Goal: Task Accomplishment & Management: Complete application form

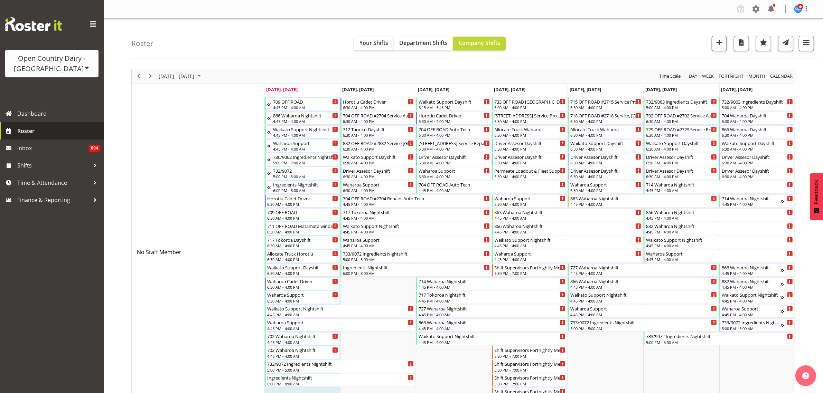
click at [27, 129] on span "Roster" at bounding box center [58, 131] width 83 height 10
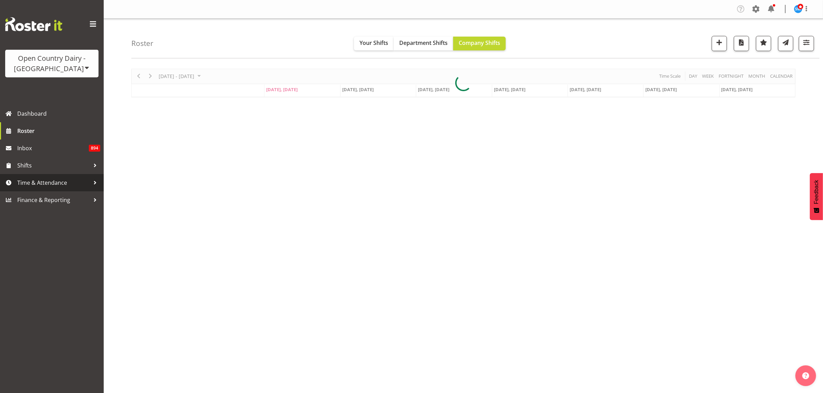
click at [46, 177] on link "Time & Attendance" at bounding box center [52, 182] width 104 height 17
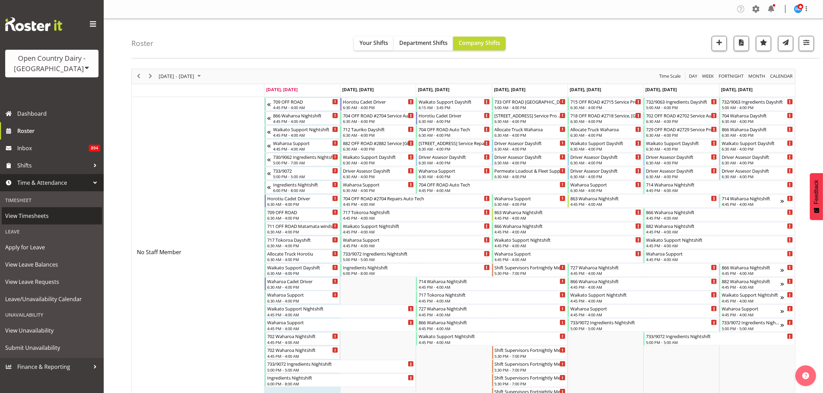
click at [31, 215] on span "View Timesheets" at bounding box center [51, 216] width 93 height 10
click at [37, 129] on span "Roster" at bounding box center [58, 131] width 83 height 10
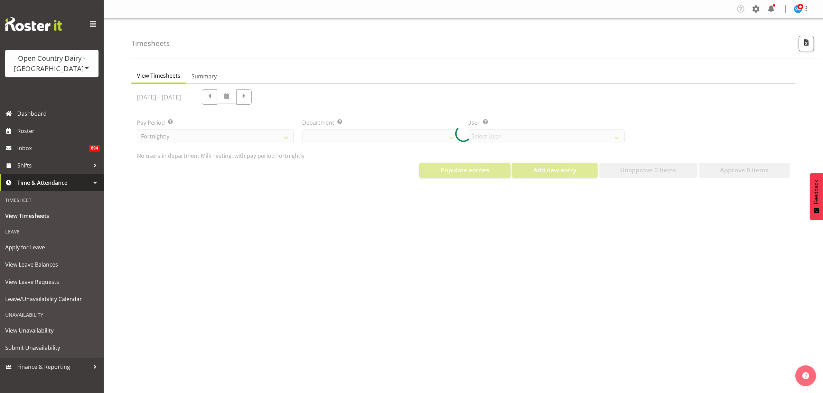
select select "733"
select select "7414"
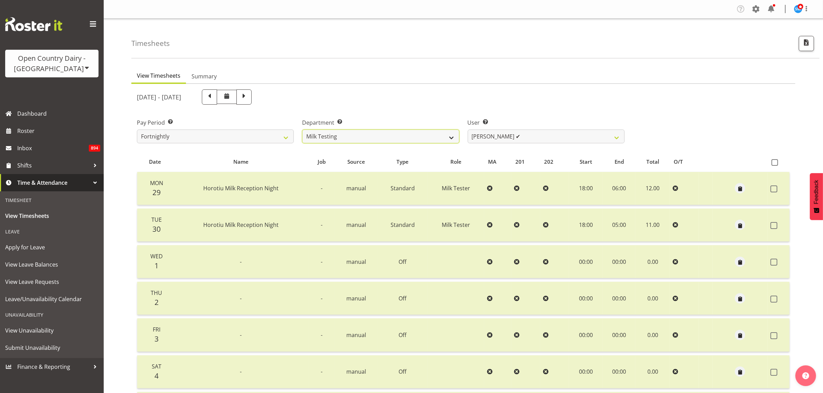
click at [450, 137] on select "701 702 703 704 705 706 707 708 709 710 711 712 713 714 715 716 717 718 719 720" at bounding box center [380, 137] width 157 height 14
select select "802"
click at [302, 130] on select "701 702 703 704 705 706 707 708 709 710 711 712 713 714 715 716 717 718 719 720" at bounding box center [380, 137] width 157 height 14
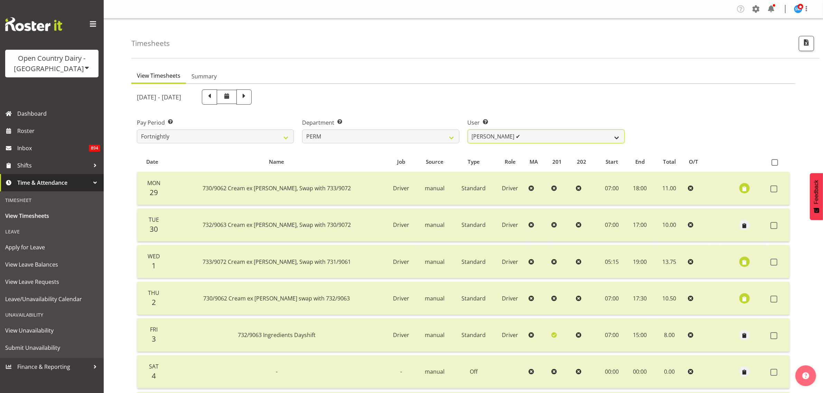
click at [604, 137] on select "Abhilash Antony ✔ Amba Swann ❌ Chris Kneebone ❌ Haley Galecki ✔ Jayden Vincent …" at bounding box center [546, 137] width 157 height 14
select select "11906"
click at [468, 130] on select "Abhilash Antony ✔ Amba Swann ❌ Chris Kneebone ❌ Haley Galecki ✔ Jayden Vincent …" at bounding box center [546, 137] width 157 height 14
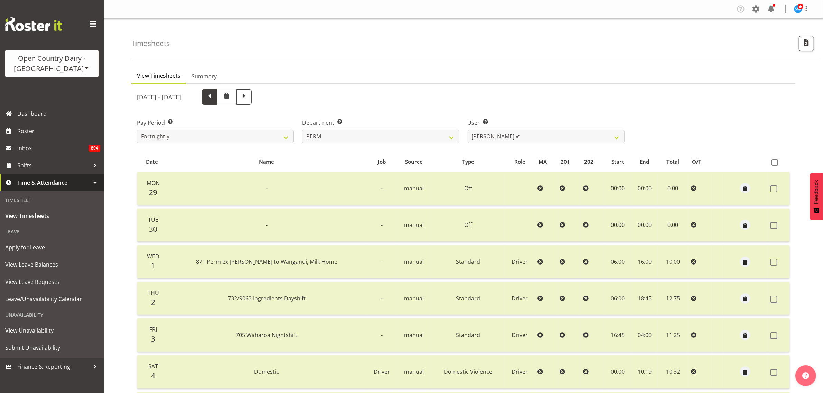
click at [217, 97] on span at bounding box center [209, 97] width 15 height 15
select select
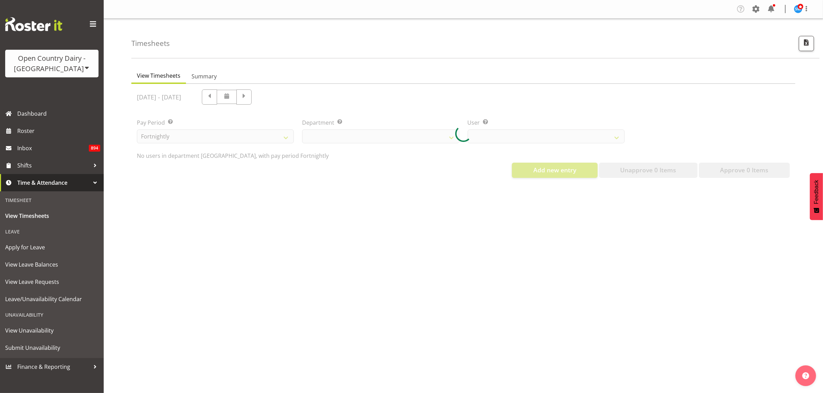
select select "802"
select select "11906"
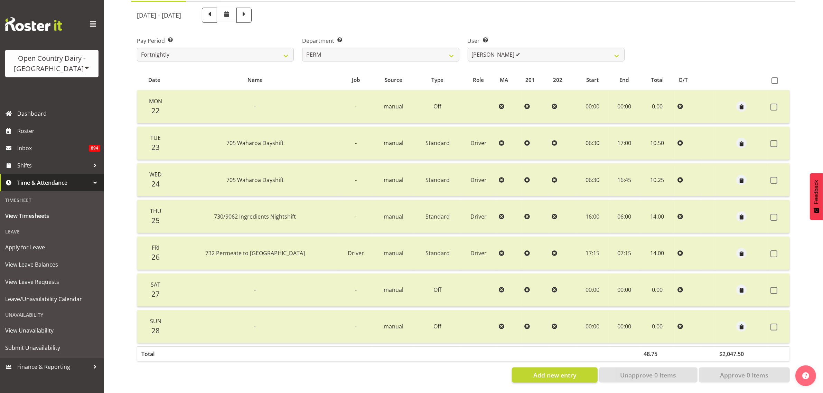
scroll to position [88, 0]
click at [249, 10] on span at bounding box center [244, 14] width 9 height 9
select select
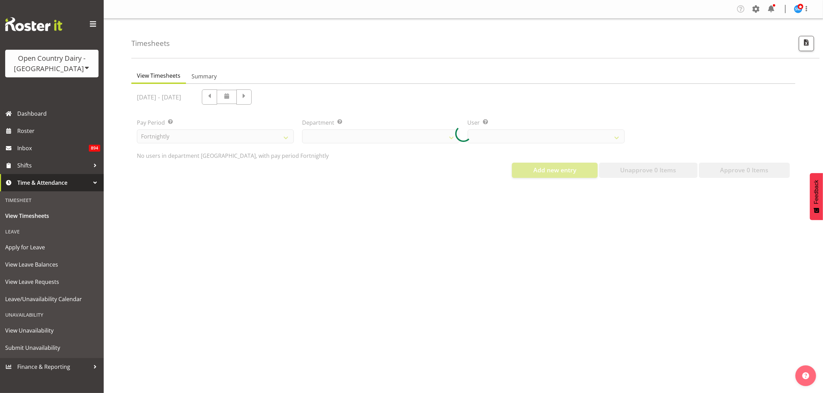
select select "802"
select select "11906"
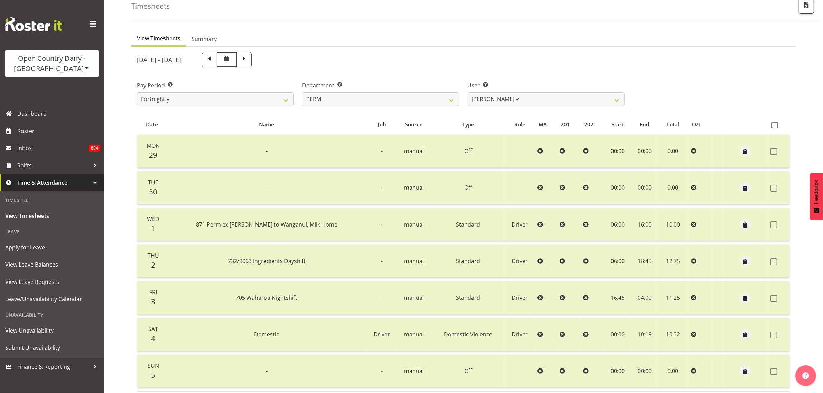
scroll to position [88, 0]
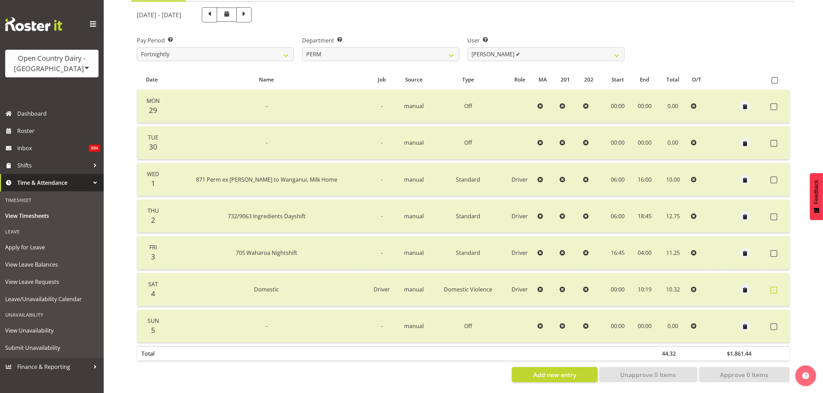
click at [772, 287] on span at bounding box center [774, 290] width 7 height 7
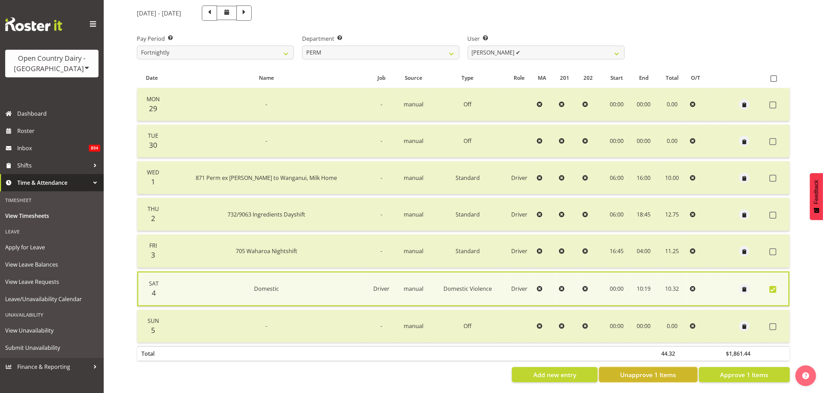
click at [654, 371] on span "Unapprove 1 Items" at bounding box center [648, 375] width 56 height 9
checkbox input "false"
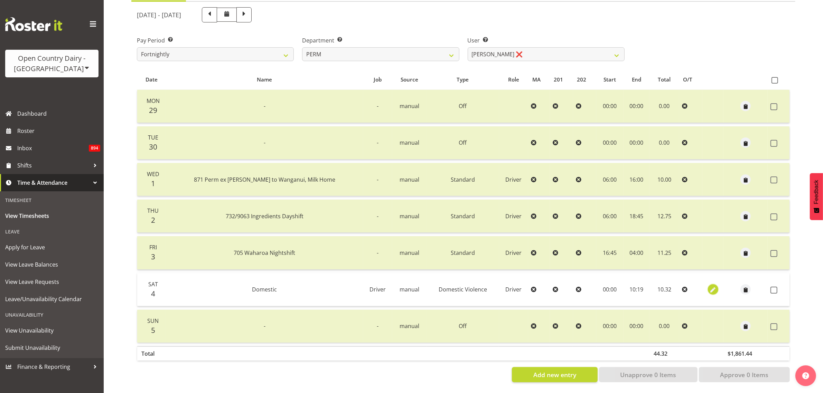
click at [709, 287] on span "button" at bounding box center [713, 291] width 8 height 8
select select "Domestic Violence"
select select "714"
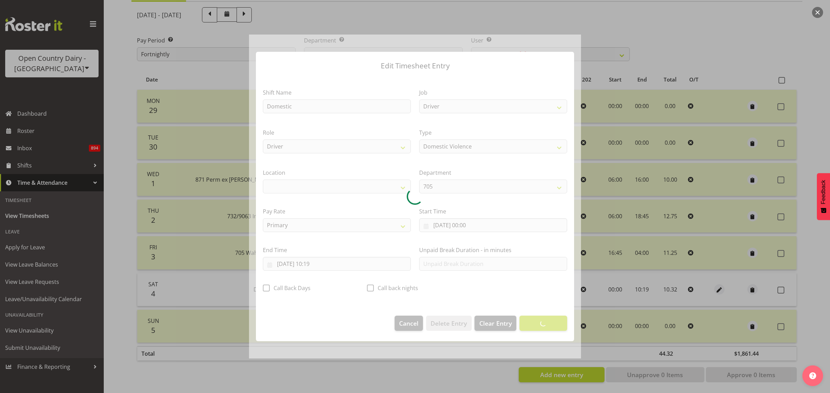
select select "1054"
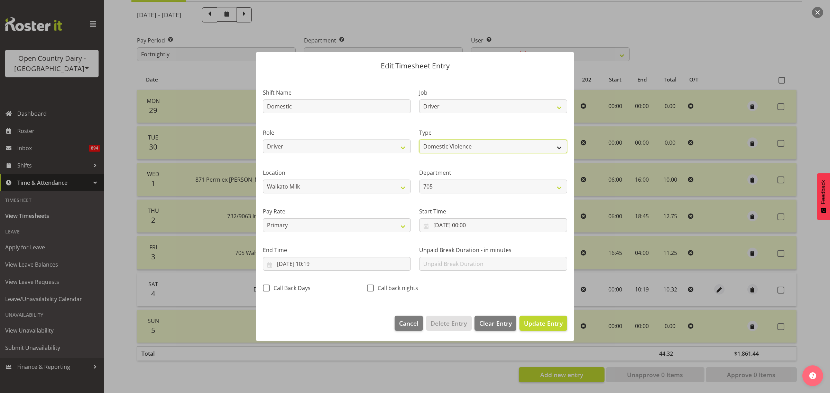
click at [555, 148] on select "Off Standard Public Holiday Public Holiday (Worked) Day In Lieu Annual Leave Si…" at bounding box center [493, 147] width 148 height 14
select select "Sick"
click at [419, 140] on select "Off Standard Public Holiday Public Holiday (Worked) Day In Lieu Annual Leave Si…" at bounding box center [493, 147] width 148 height 14
drag, startPoint x: 274, startPoint y: 107, endPoint x: 246, endPoint y: 109, distance: 28.1
click at [246, 109] on div "Edit Timesheet Entry Shift Name Domestic Job Driver Driver supervisor Support R…" at bounding box center [415, 196] width 830 height 393
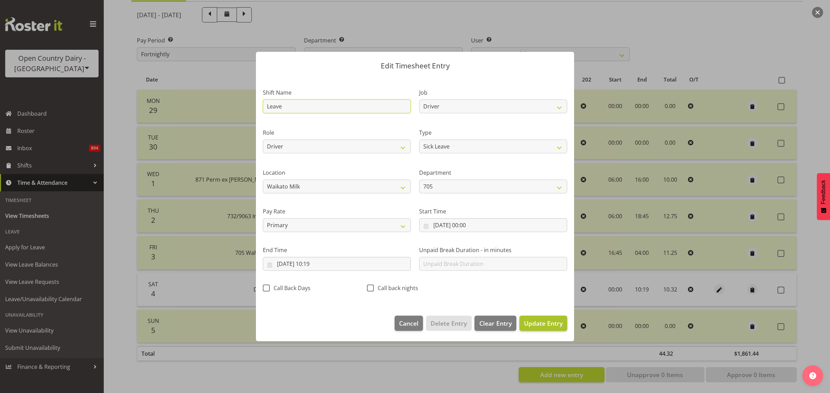
type input "Leave"
click at [535, 320] on span "Update Entry" at bounding box center [543, 323] width 39 height 8
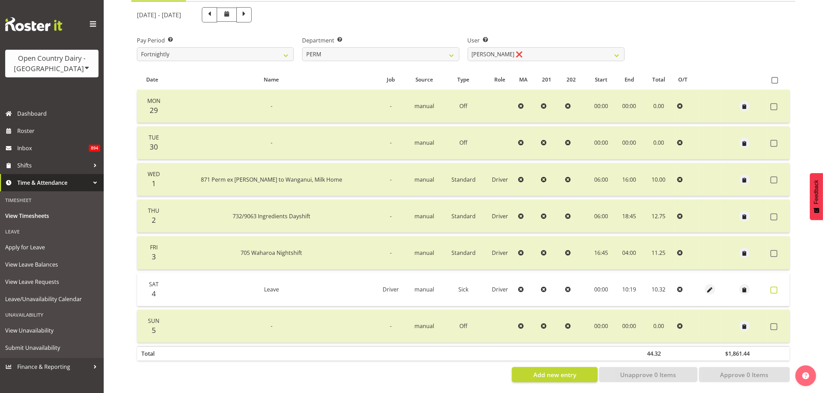
click at [773, 287] on span at bounding box center [774, 290] width 7 height 7
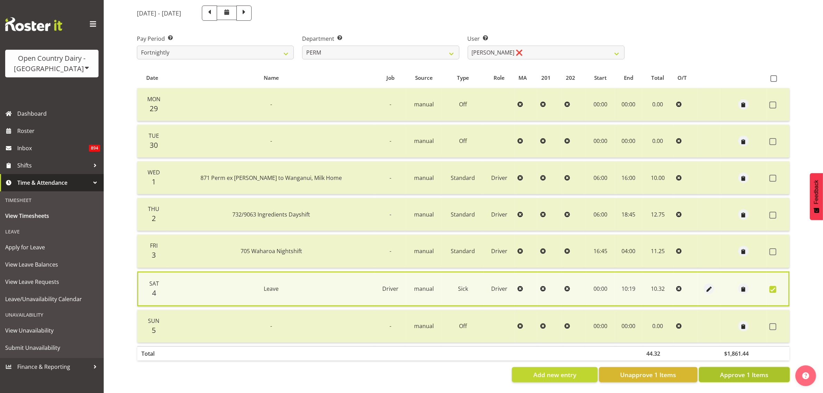
click at [758, 372] on span "Approve 1 Items" at bounding box center [744, 375] width 48 height 9
checkbox input "false"
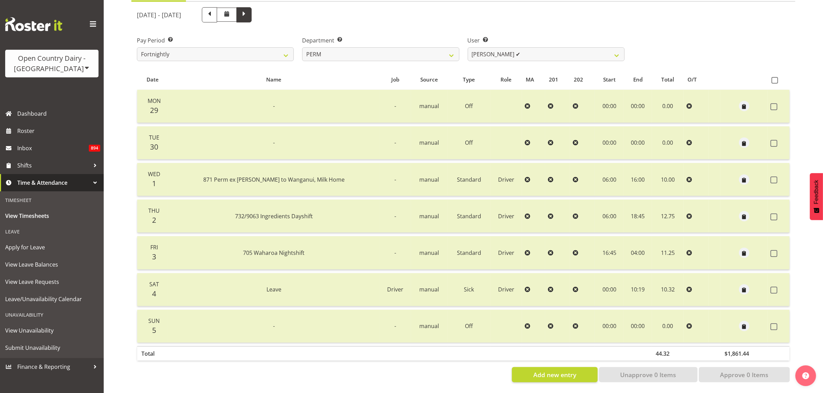
click at [249, 10] on span at bounding box center [244, 14] width 9 height 9
select select
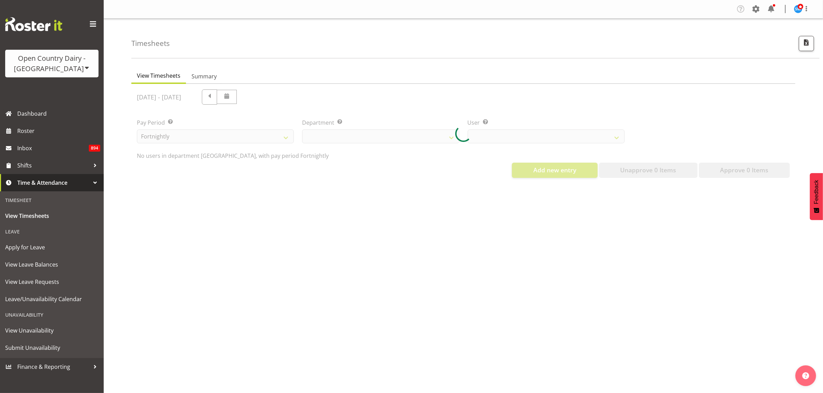
select select "802"
select select "11906"
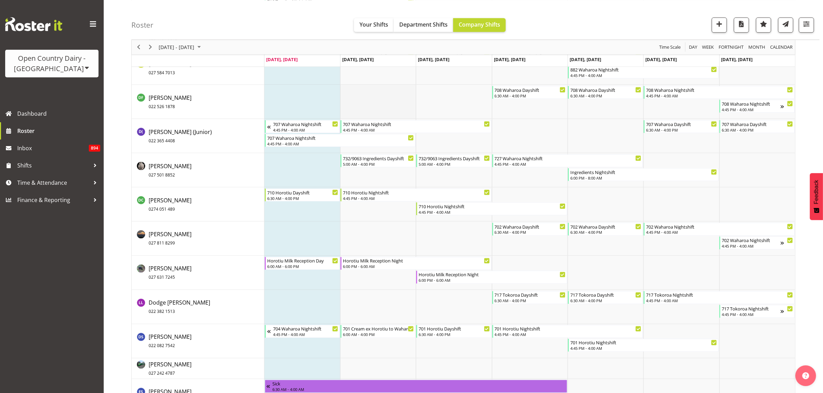
scroll to position [1426, 0]
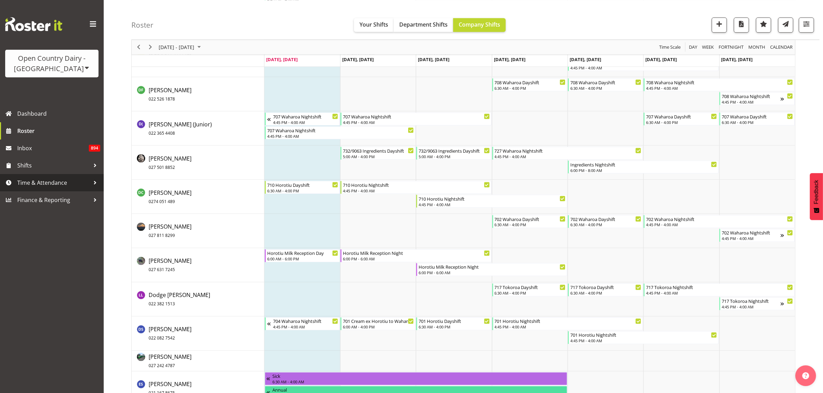
click at [52, 179] on span "Time & Attendance" at bounding box center [53, 183] width 73 height 10
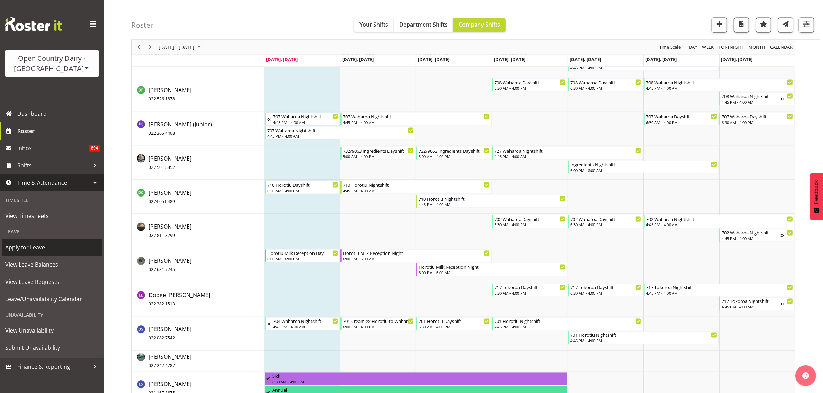
click at [49, 246] on span "Apply for Leave" at bounding box center [51, 247] width 93 height 10
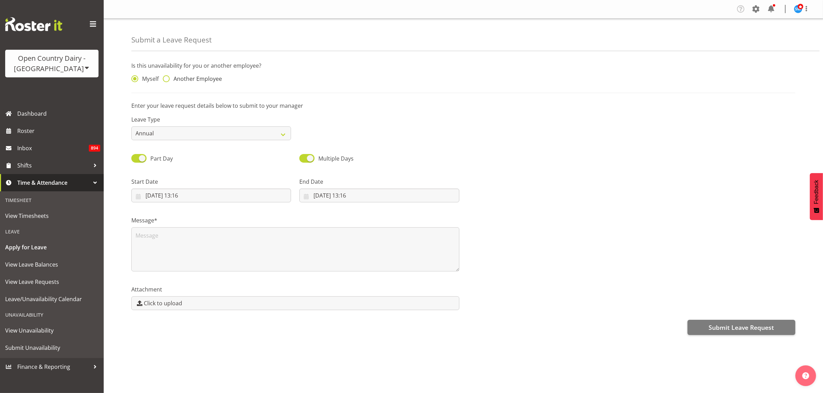
click at [170, 80] on span "Another Employee" at bounding box center [196, 78] width 52 height 7
click at [167, 80] on input "Another Employee" at bounding box center [165, 79] width 4 height 4
radio input "true"
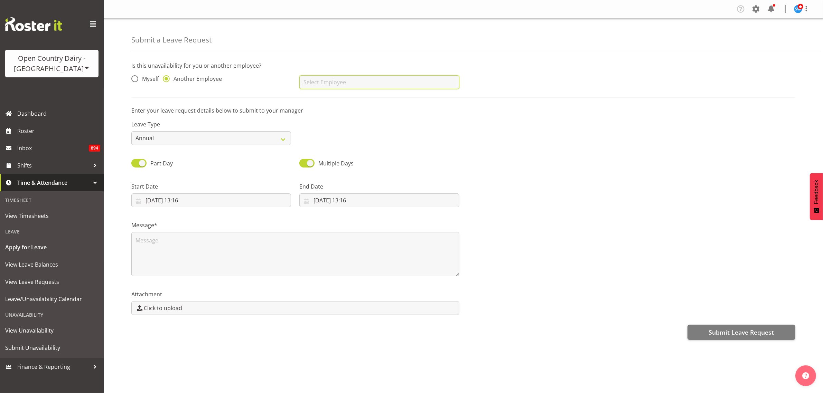
click at [311, 86] on input "text" at bounding box center [379, 82] width 160 height 14
click at [335, 100] on span "Dodge [PERSON_NAME]" at bounding box center [336, 100] width 62 height 8
type input "Dodge [PERSON_NAME]"
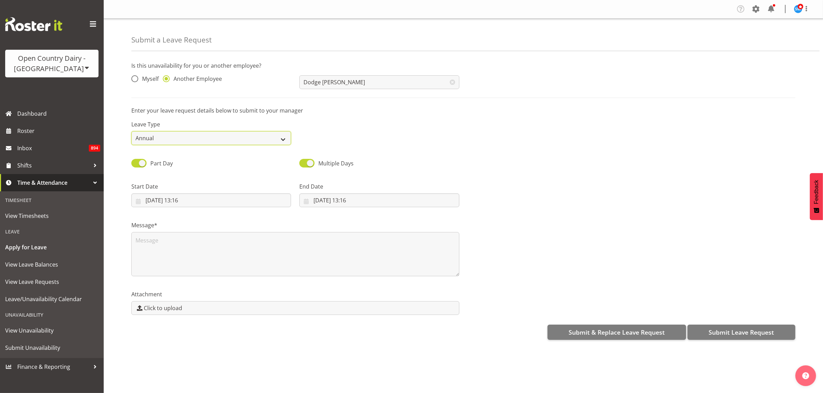
click at [272, 137] on select "Annual Sick Leave Without Pay Bereavement Domestic Violence Parental Jury Servi…" at bounding box center [211, 138] width 160 height 14
select select "Other"
click at [131, 131] on select "Annual Sick Leave Without Pay Bereavement Domestic Violence Parental Jury Servi…" at bounding box center [211, 138] width 160 height 14
click at [173, 201] on input "06/10/2025, 13:16" at bounding box center [211, 201] width 160 height 14
click at [209, 269] on span "9" at bounding box center [208, 270] width 3 height 7
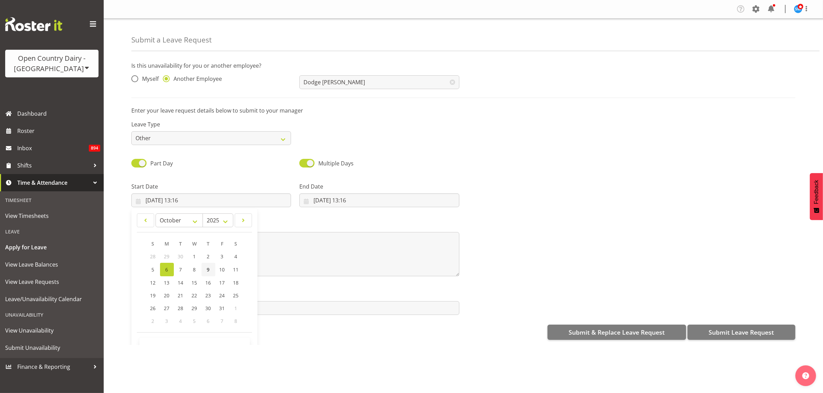
type input "09/10/2025, 13:16"
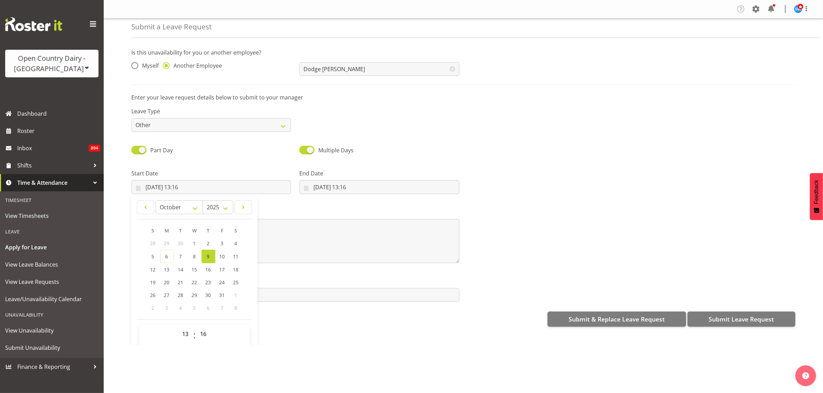
scroll to position [20, 0]
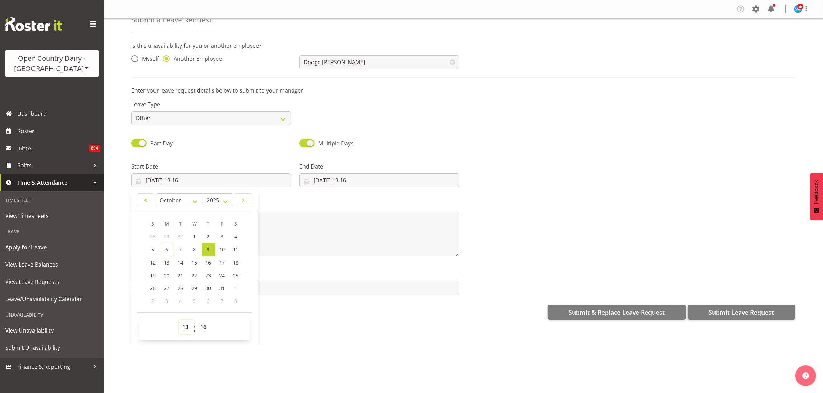
click at [187, 328] on select "00 01 02 03 04 05 06 07 08 09 10 11 12 13 14 15 16 17 18 19 20 21 22 23" at bounding box center [187, 327] width 16 height 14
select select "6"
click at [179, 321] on select "00 01 02 03 04 05 06 07 08 09 10 11 12 13 14 15 16 17 18 19 20 21 22 23" at bounding box center [187, 327] width 16 height 14
type input "09/10/2025, 06:16"
drag, startPoint x: 205, startPoint y: 327, endPoint x: 206, endPoint y: 324, distance: 3.9
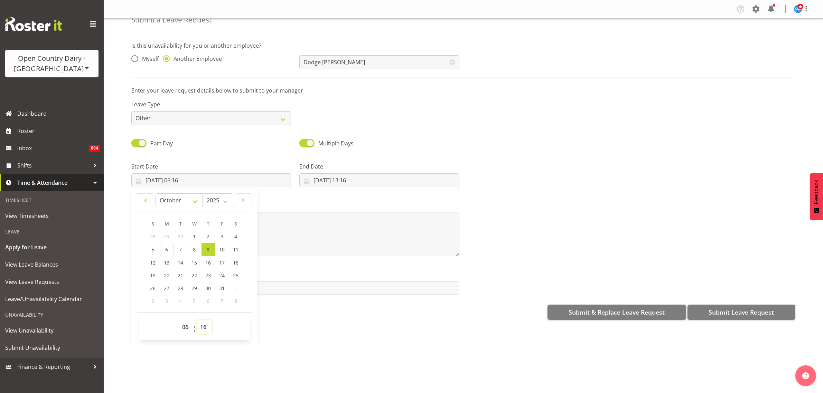
click at [205, 327] on select "00 01 02 03 04 05 06 07 08 09 10 11 12 13 14 15 16 17 18 19 20 21 22 23 24 25 2…" at bounding box center [205, 327] width 16 height 14
select select "30"
click at [197, 321] on select "00 01 02 03 04 05 06 07 08 09 10 11 12 13 14 15 16 17 18 19 20 21 22 23 24 25 2…" at bounding box center [205, 327] width 16 height 14
type input "09/10/2025, 06:30"
click at [308, 344] on div "Submit a Leave Request Is this unavailability for you or another employee? Myse…" at bounding box center [463, 182] width 719 height 327
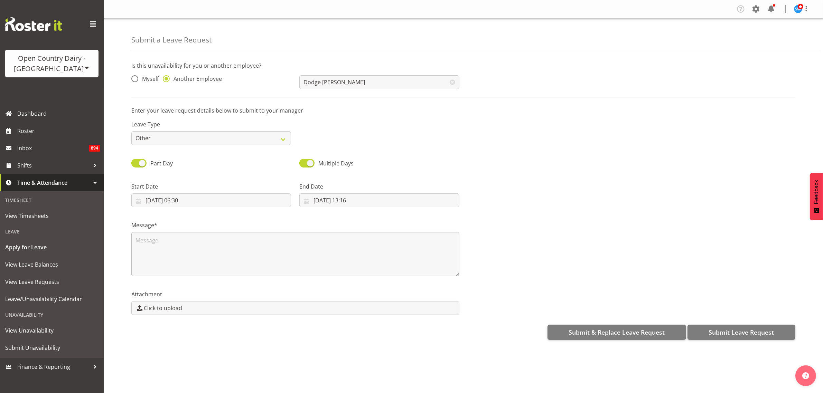
scroll to position [0, 0]
click at [331, 203] on input "06/10/2025, 13:16" at bounding box center [379, 201] width 160 height 14
click at [334, 281] on span "13" at bounding box center [335, 283] width 6 height 7
type input "13/10/2025, 13:16"
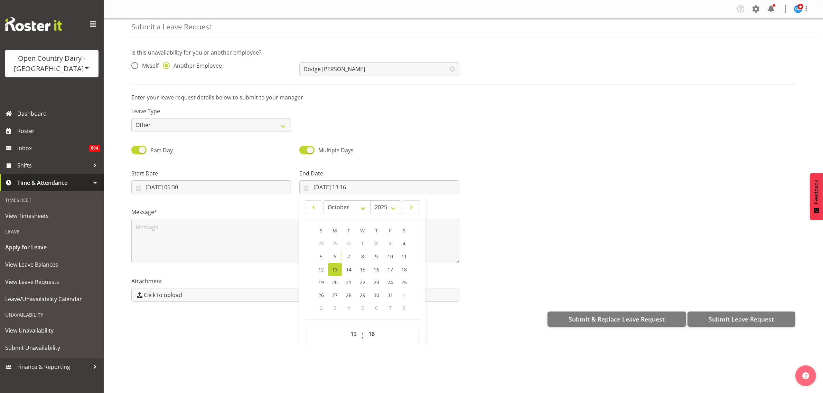
scroll to position [20, 0]
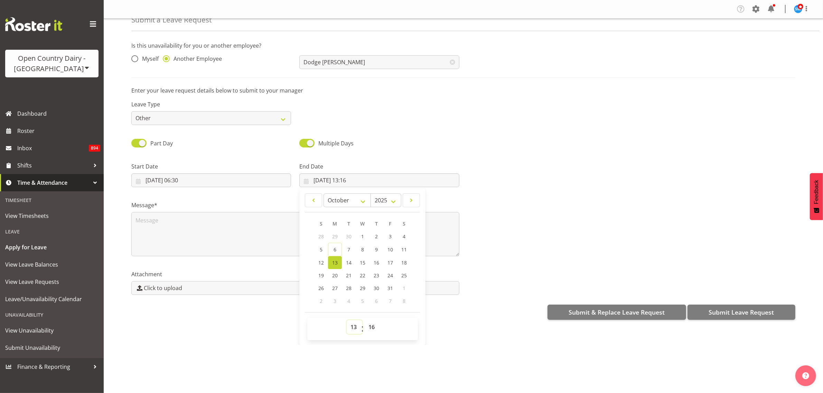
click at [353, 327] on select "00 01 02 03 04 05 06 07 08 09 10 11 12 13 14 15 16 17 18 19 20 21 22 23" at bounding box center [355, 327] width 16 height 14
select select "4"
click at [347, 321] on select "00 01 02 03 04 05 06 07 08 09 10 11 12 13 14 15 16 17 18 19 20 21 22 23" at bounding box center [355, 327] width 16 height 14
type input "13/10/2025, 04:16"
click at [372, 327] on select "00 01 02 03 04 05 06 07 08 09 10 11 12 13 14 15 16 17 18 19 20 21 22 23 24 25 2…" at bounding box center [373, 327] width 16 height 14
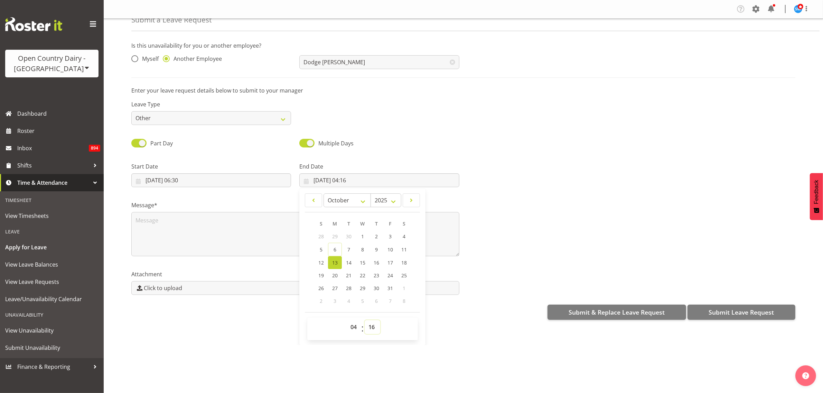
select select "0"
click at [365, 321] on select "00 01 02 03 04 05 06 07 08 09 10 11 12 13 14 15 16 17 18 19 20 21 22 23 24 25 2…" at bounding box center [373, 327] width 16 height 14
type input "13/10/2025, 04:00"
click at [394, 112] on div "Leave Type Annual Sick Leave Without Pay Bereavement Domestic Violence Parental…" at bounding box center [463, 110] width 672 height 39
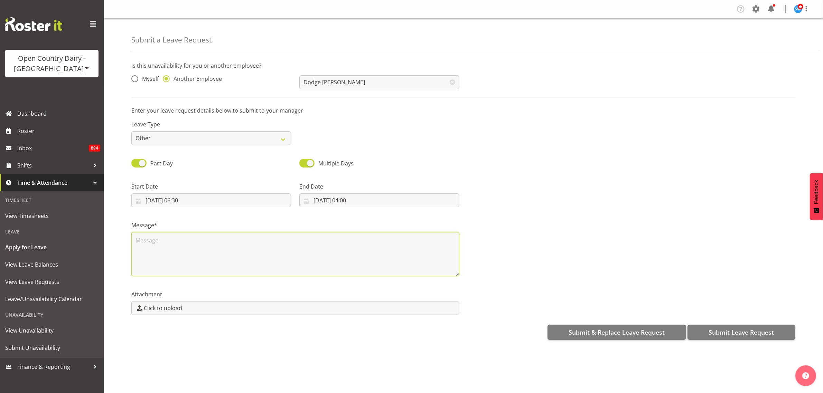
click at [214, 237] on textarea at bounding box center [295, 254] width 328 height 44
type textarea "ACC - Work related"
click at [565, 167] on div "Part Day Multiple Days" at bounding box center [463, 161] width 672 height 24
click at [725, 332] on span "Submit Leave Request" at bounding box center [741, 332] width 65 height 9
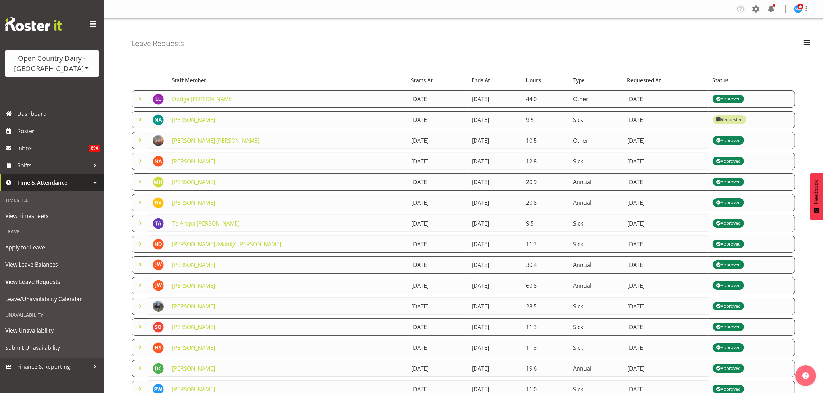
drag, startPoint x: 143, startPoint y: 123, endPoint x: 151, endPoint y: 125, distance: 8.9
click at [144, 123] on span at bounding box center [140, 119] width 8 height 8
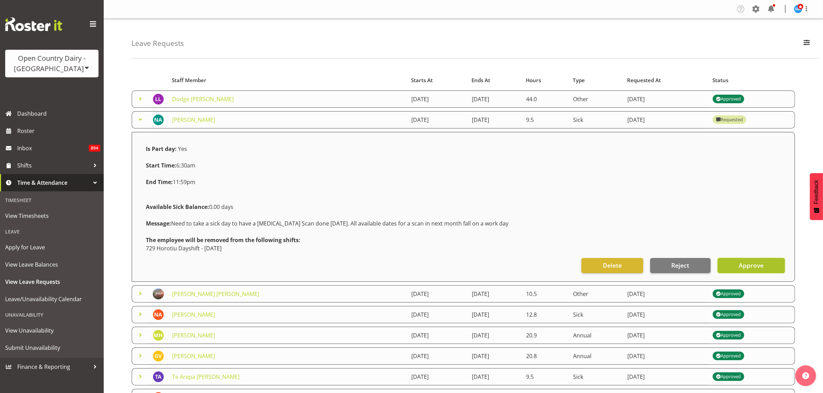
click at [751, 267] on span "Approve" at bounding box center [751, 265] width 25 height 9
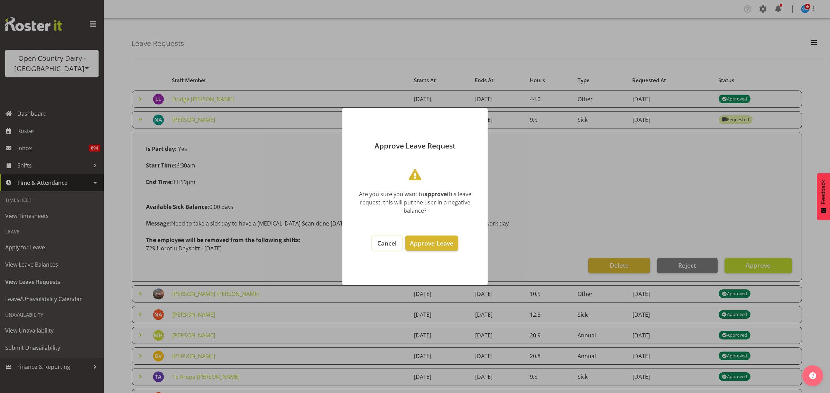
click at [388, 243] on span "Cancel" at bounding box center [386, 243] width 19 height 8
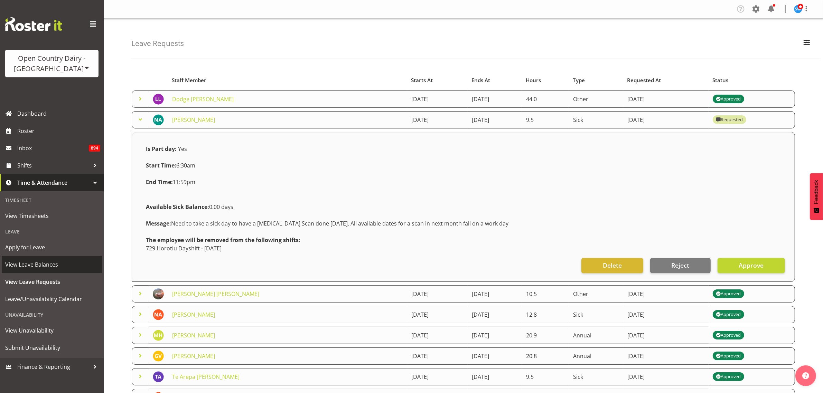
click at [49, 265] on span "View Leave Balances" at bounding box center [51, 265] width 93 height 10
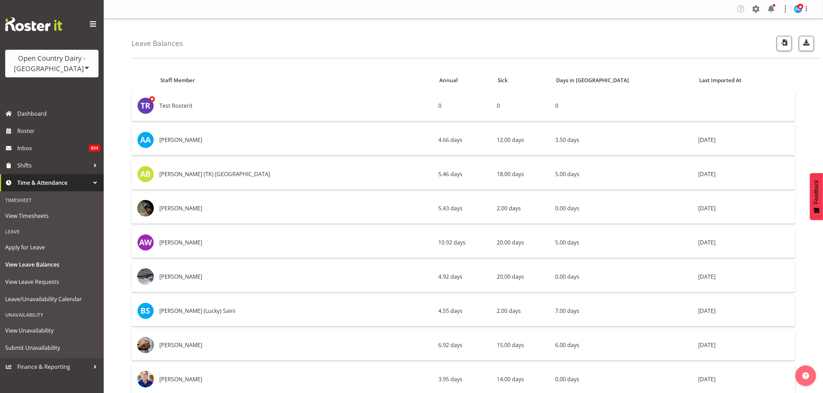
click at [592, 42] on div "Leave Balances" at bounding box center [475, 39] width 688 height 40
